Goal: Transaction & Acquisition: Purchase product/service

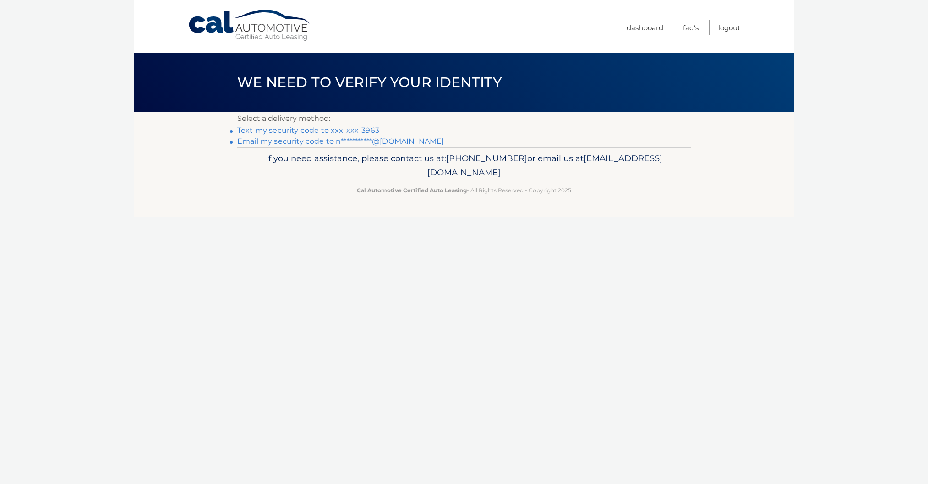
click at [261, 132] on link "Text my security code to xxx-xxx-3963" at bounding box center [308, 130] width 142 height 9
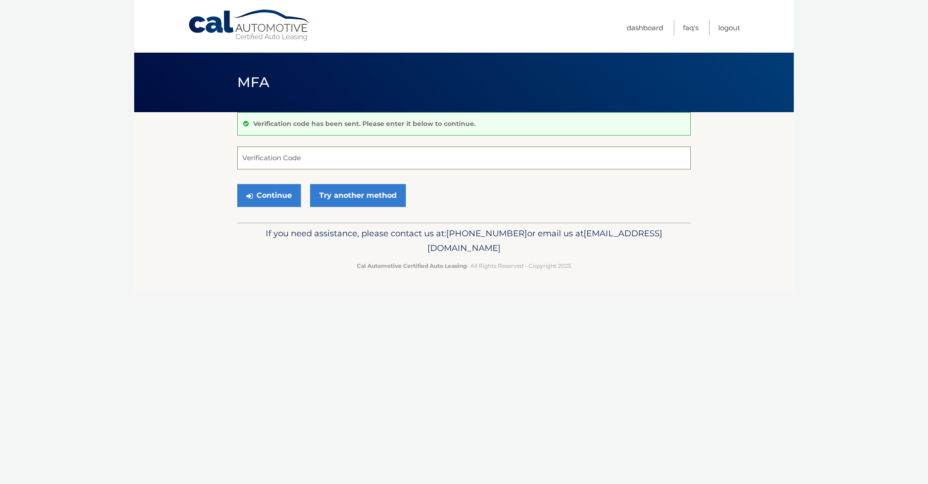
click at [267, 159] on input "Verification Code" at bounding box center [463, 158] width 453 height 23
type input "705208"
click at [278, 192] on button "Continue" at bounding box center [269, 195] width 64 height 23
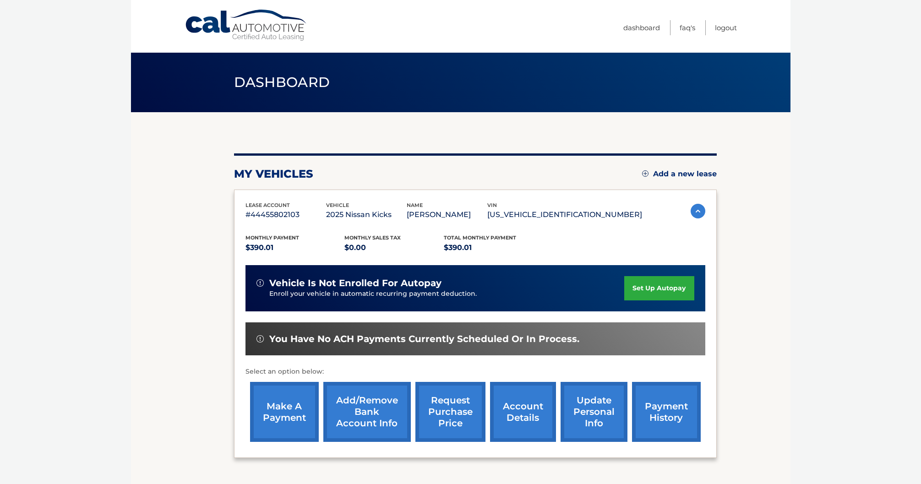
click at [289, 403] on link "make a payment" at bounding box center [284, 412] width 69 height 60
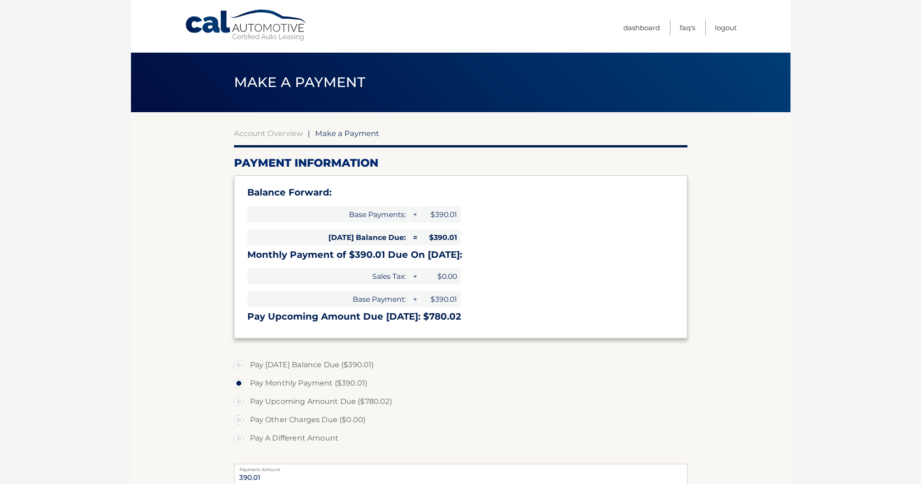
select select "OTk2YmFlNWYtYjkzNi00NTlmLTkzOWQtMGIyZTIwMGU3MzUx"
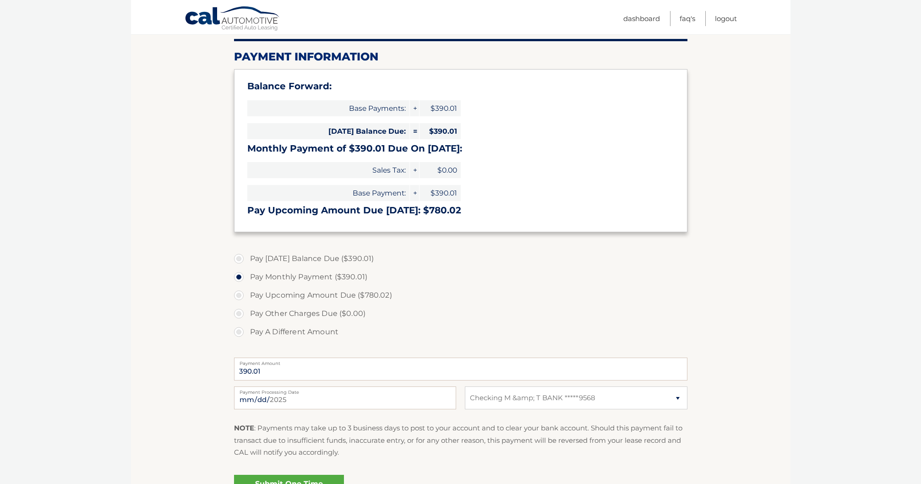
scroll to position [103, 0]
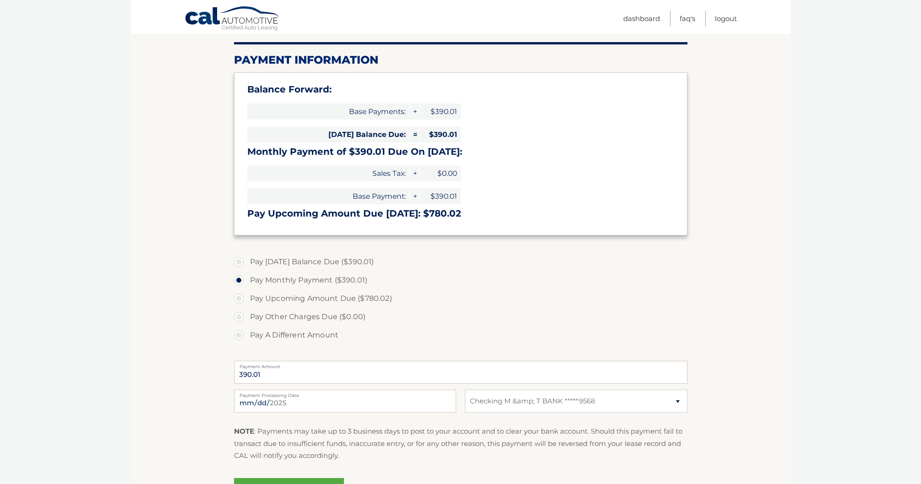
click at [240, 263] on label "Pay [DATE] Balance Due ($390.01)" at bounding box center [460, 262] width 453 height 18
click at [240, 263] on input "Pay [DATE] Balance Due ($390.01)" at bounding box center [242, 260] width 9 height 15
radio input "true"
click at [239, 281] on label "Pay Monthly Payment ($390.01)" at bounding box center [460, 280] width 453 height 18
click at [239, 281] on input "Pay Monthly Payment ($390.01)" at bounding box center [242, 278] width 9 height 15
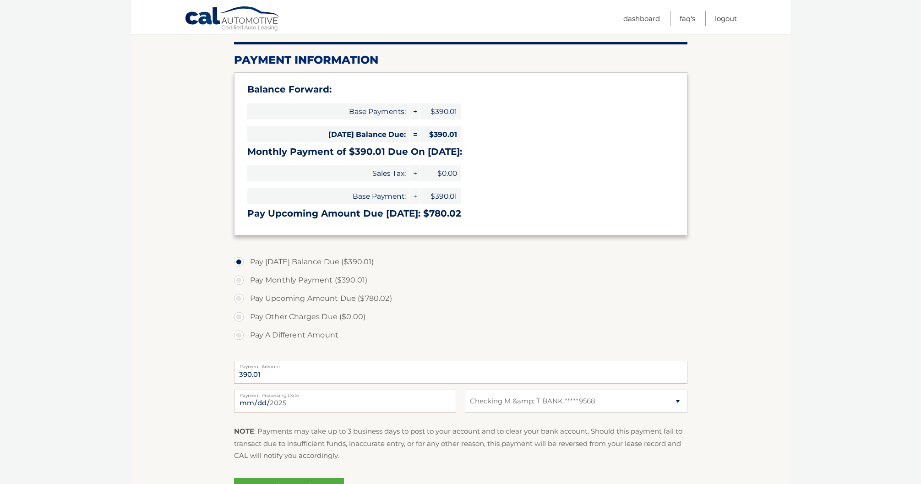
radio input "true"
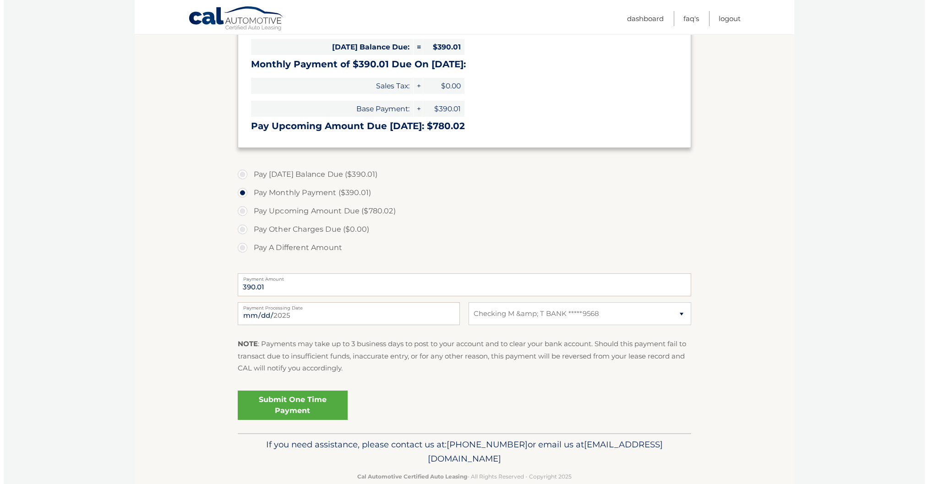
scroll to position [199, 0]
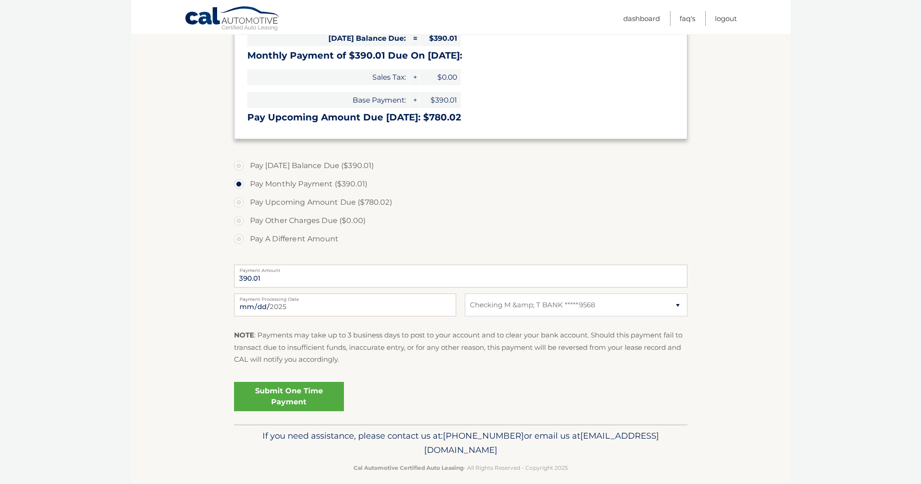
click at [305, 396] on link "Submit One Time Payment" at bounding box center [289, 396] width 110 height 29
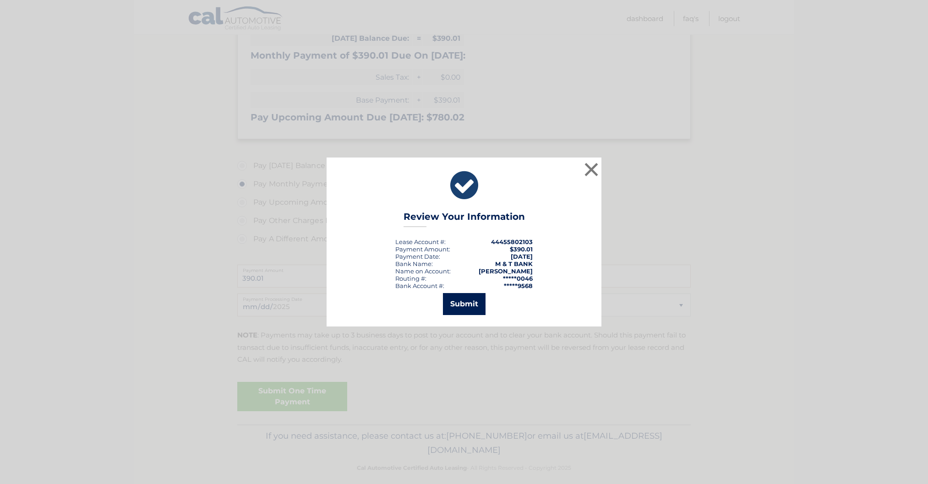
click at [462, 304] on button "Submit" at bounding box center [464, 304] width 43 height 22
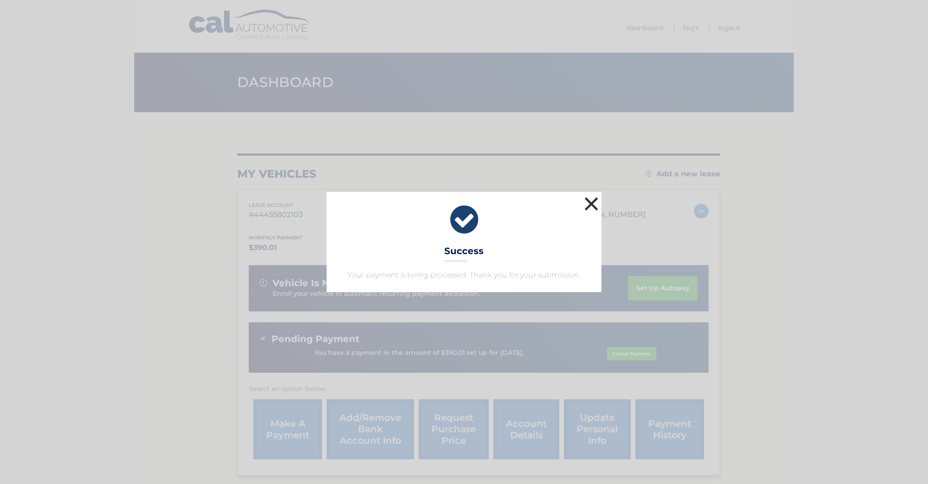
click at [591, 199] on button "×" at bounding box center [591, 204] width 18 height 18
